Goal: Task Accomplishment & Management: Use online tool/utility

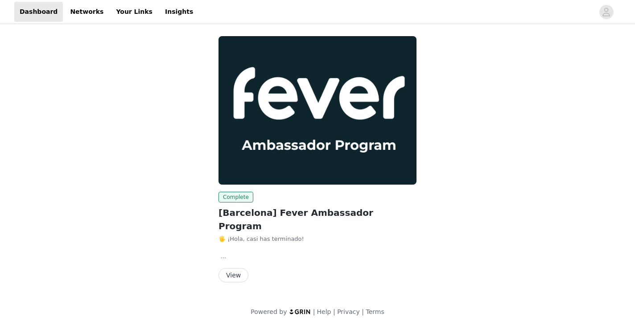
click at [228, 273] on div "Complete [Barcelona] Fever Ambassador Program 🖐️ ¡Hola, casi has terminado! Com…" at bounding box center [317, 161] width 209 height 261
click at [235, 268] on button "View" at bounding box center [234, 275] width 30 height 14
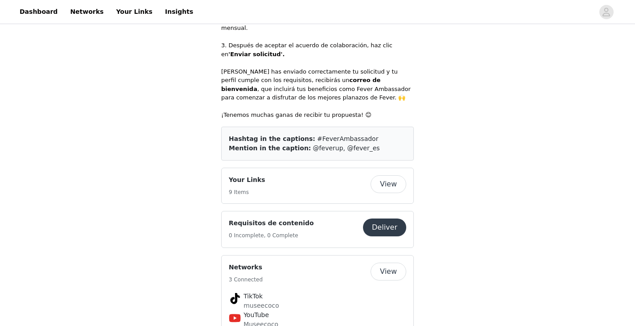
scroll to position [456, 0]
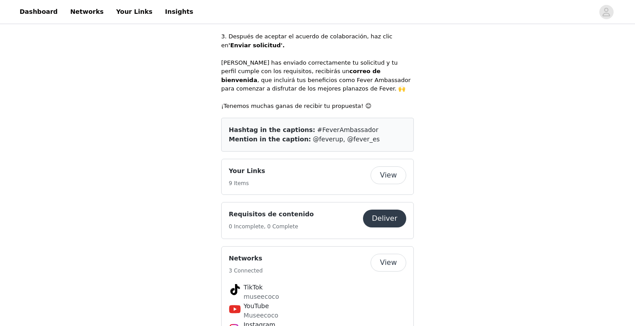
click at [384, 166] on button "View" at bounding box center [389, 175] width 36 height 18
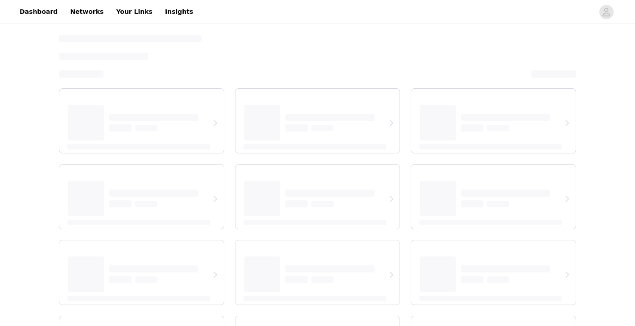
select select "12"
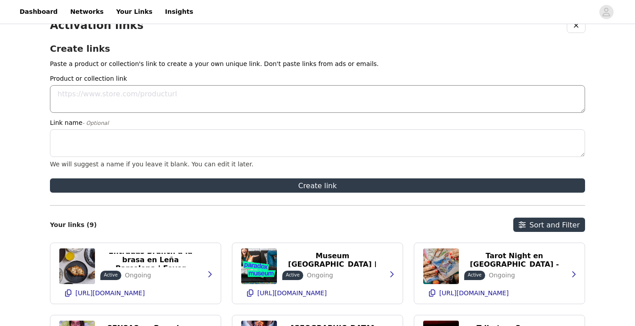
scroll to position [16, 0]
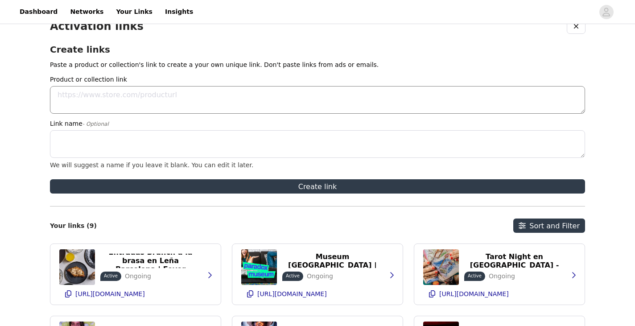
click at [113, 108] on textarea "Product or collection link" at bounding box center [317, 100] width 535 height 28
paste textarea "[URL][DOMAIN_NAME]"
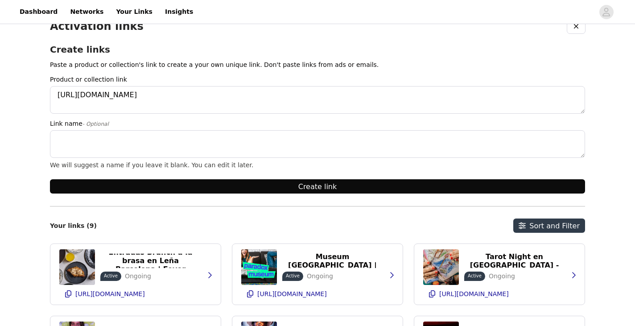
type textarea "[URL][DOMAIN_NAME]"
click at [265, 186] on button "Create link" at bounding box center [317, 186] width 535 height 14
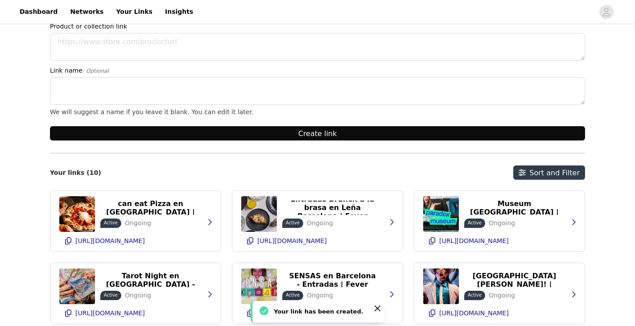
scroll to position [78, 0]
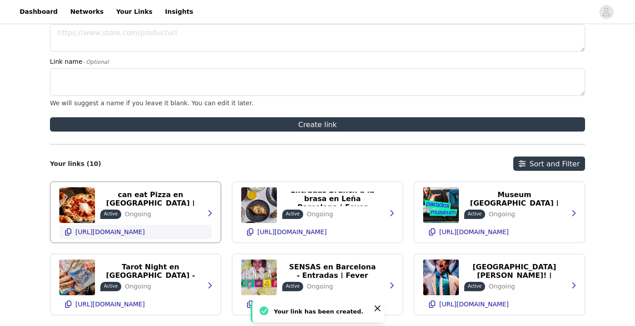
click at [145, 232] on p "[URL][DOMAIN_NAME]" at bounding box center [110, 231] width 70 height 7
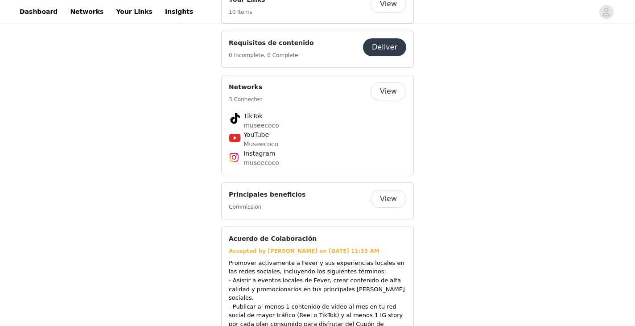
scroll to position [629, 0]
click at [385, 189] on button "View" at bounding box center [389, 198] width 36 height 18
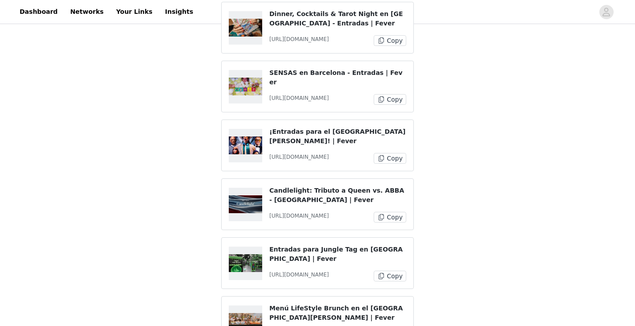
scroll to position [344, 0]
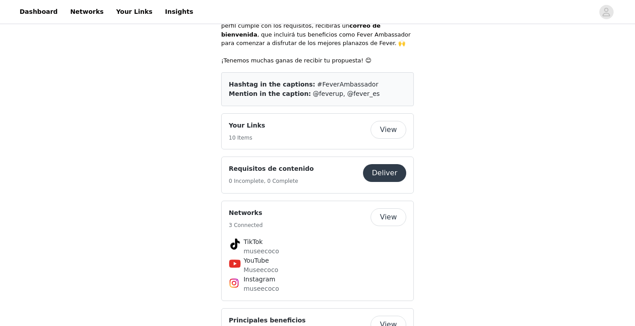
scroll to position [450, 0]
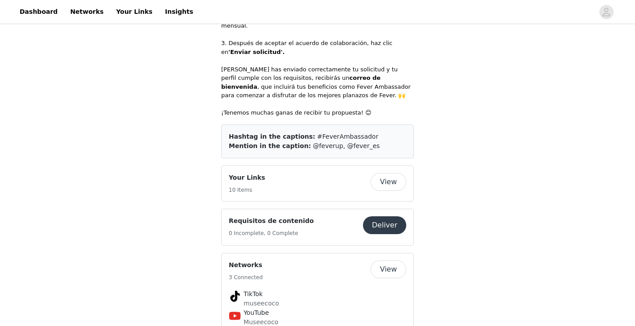
click at [363, 216] on div "Requisitos de contenido 0 Incomplete, 0 Complete" at bounding box center [296, 227] width 134 height 22
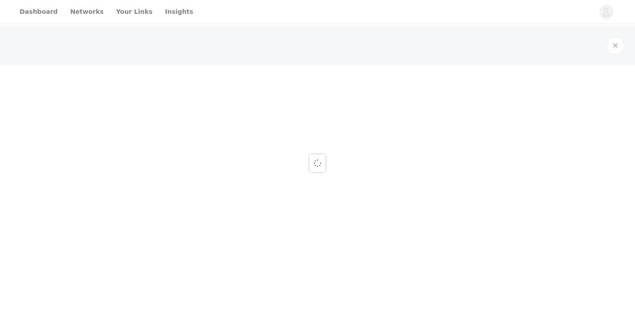
drag, startPoint x: 365, startPoint y: 190, endPoint x: 378, endPoint y: 190, distance: 12.9
click at [378, 190] on div at bounding box center [317, 163] width 635 height 326
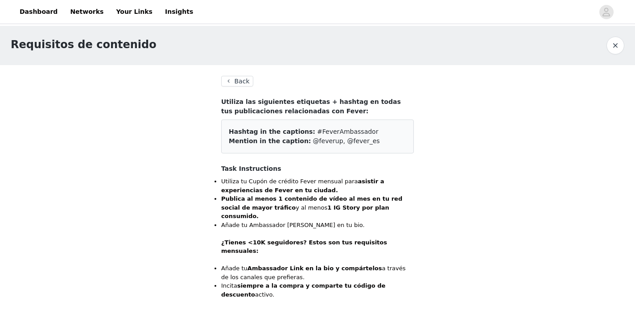
click at [242, 76] on button "Back" at bounding box center [237, 81] width 32 height 11
